Goal: Information Seeking & Learning: Learn about a topic

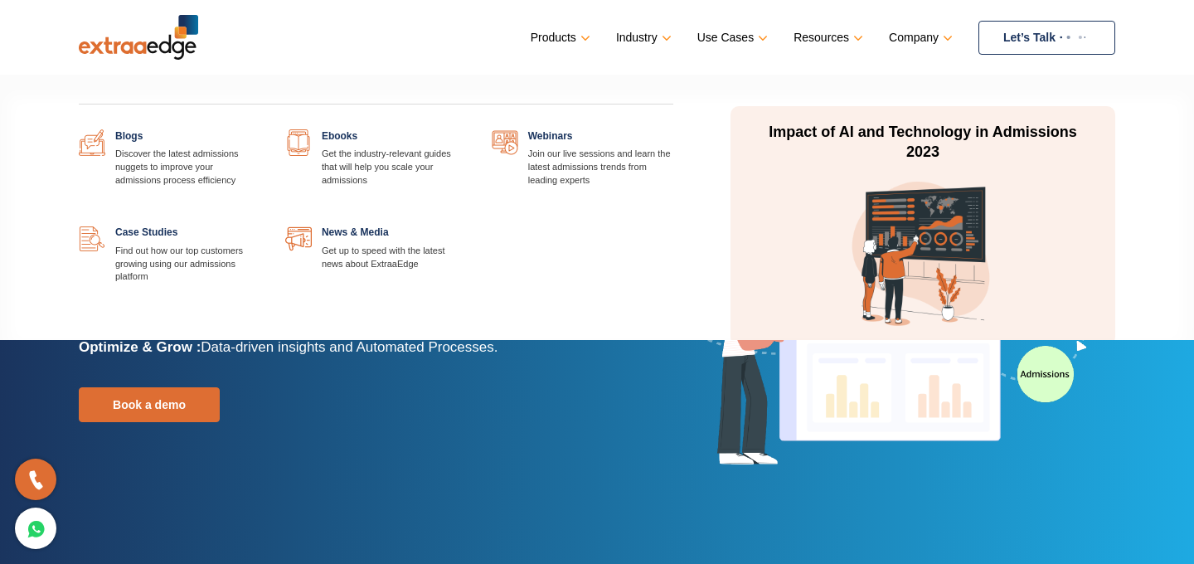
click at [260, 129] on link at bounding box center [260, 129] width 0 height 0
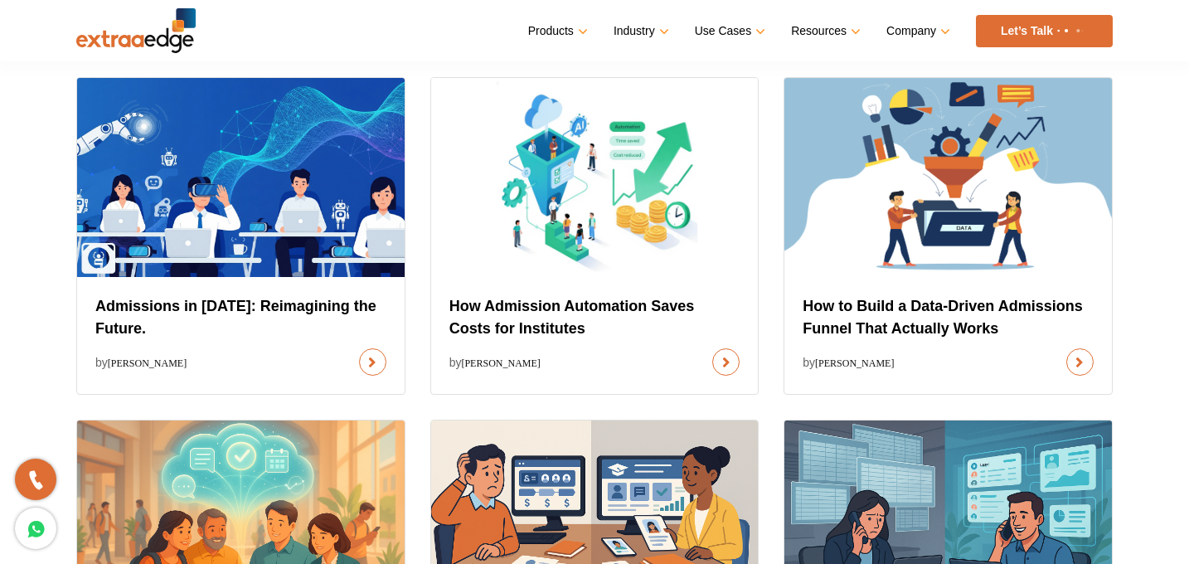
scroll to position [623, 0]
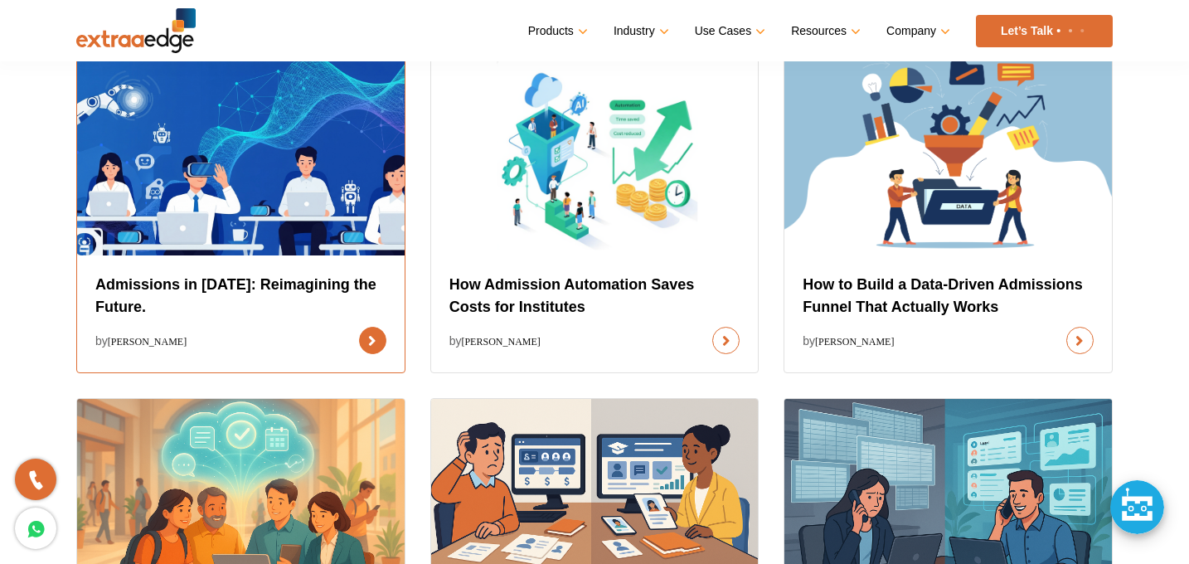
click at [359, 327] on link at bounding box center [372, 340] width 27 height 27
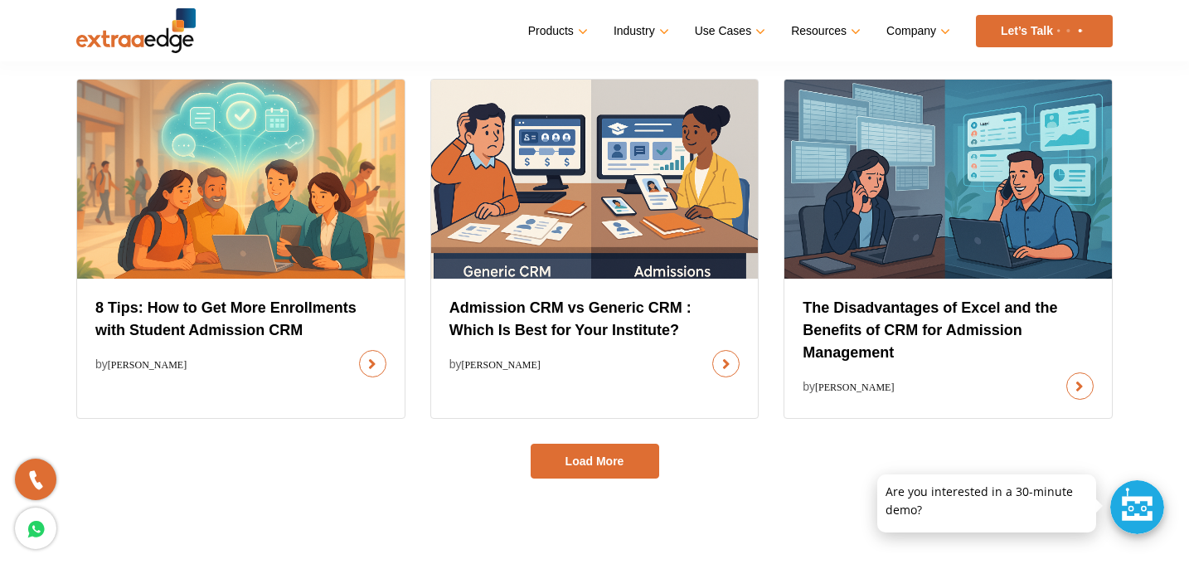
scroll to position [953, 0]
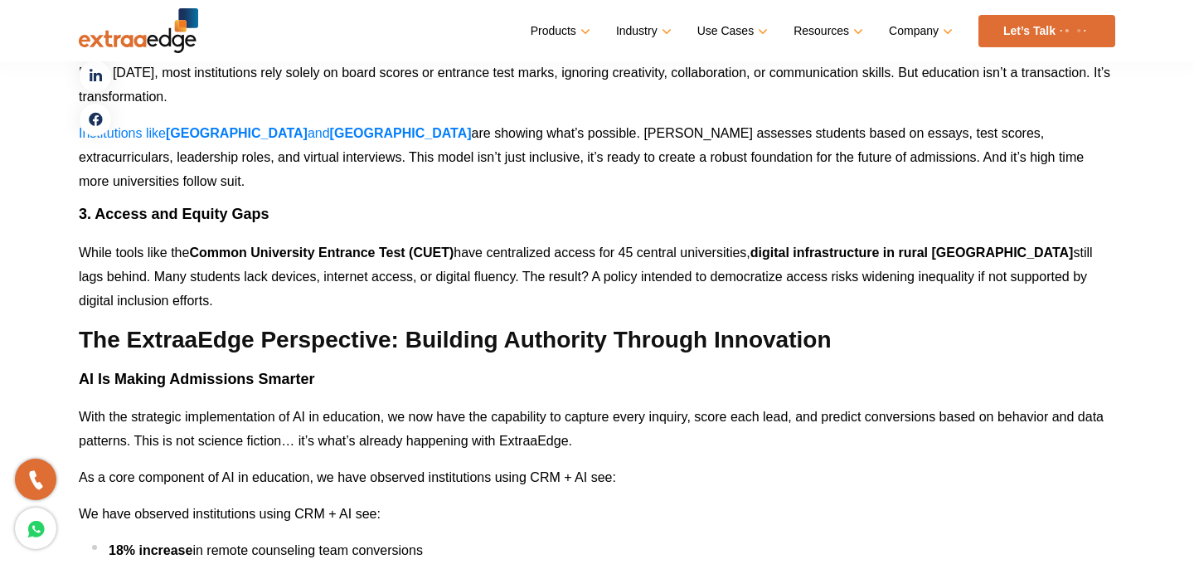
scroll to position [3130, 0]
